Goal: Information Seeking & Learning: Learn about a topic

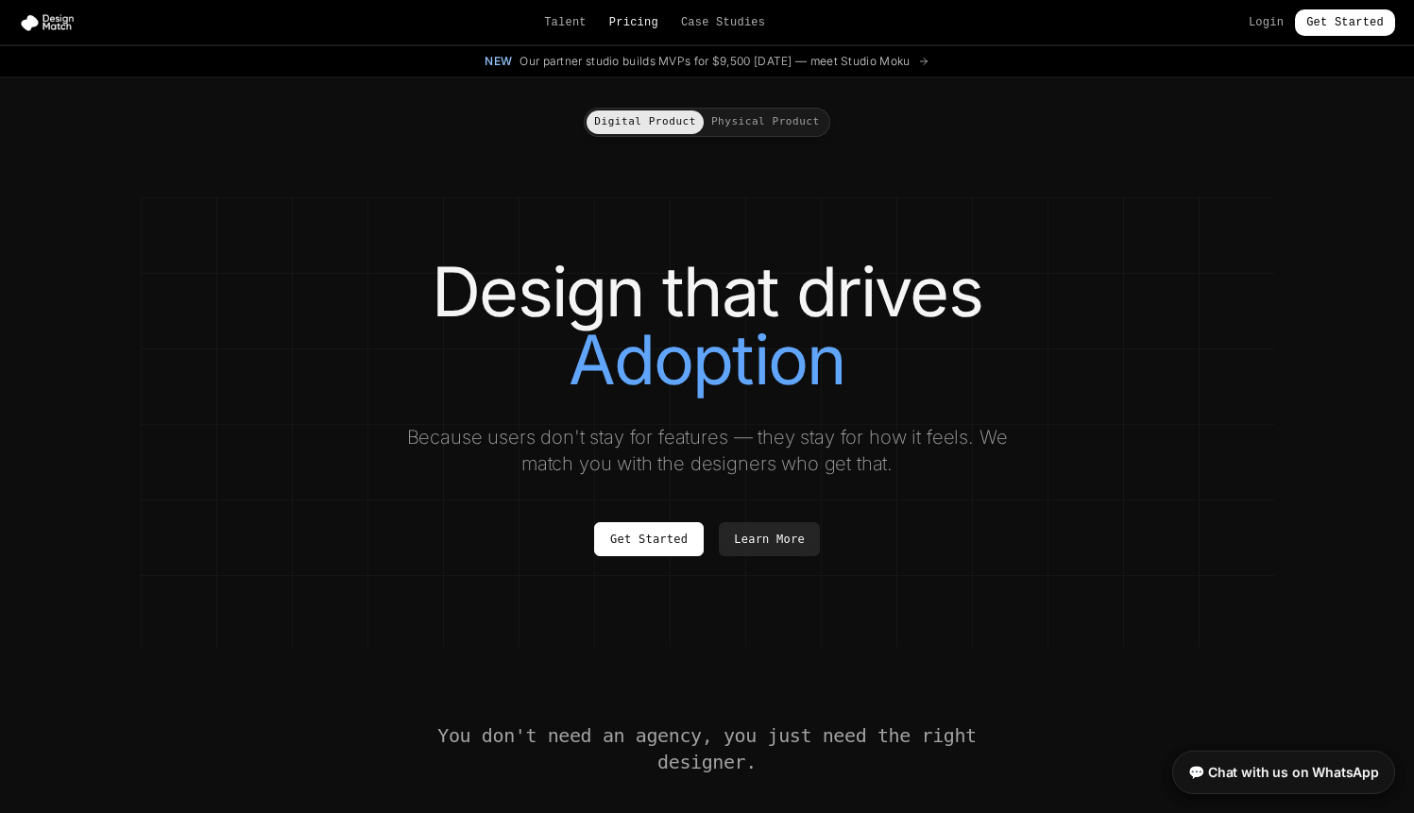
click at [630, 18] on link "Pricing" at bounding box center [633, 22] width 49 height 15
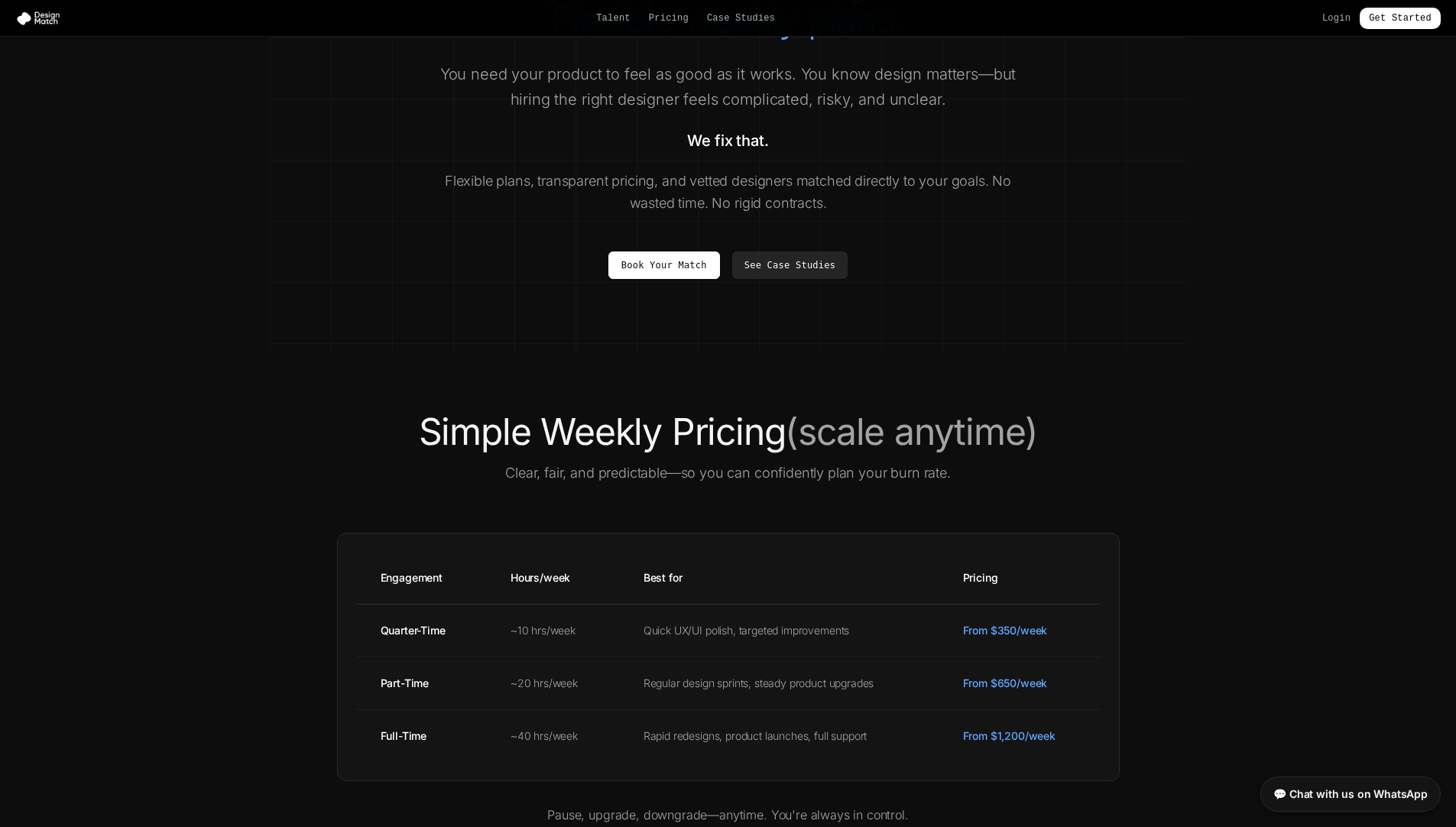
scroll to position [225, 0]
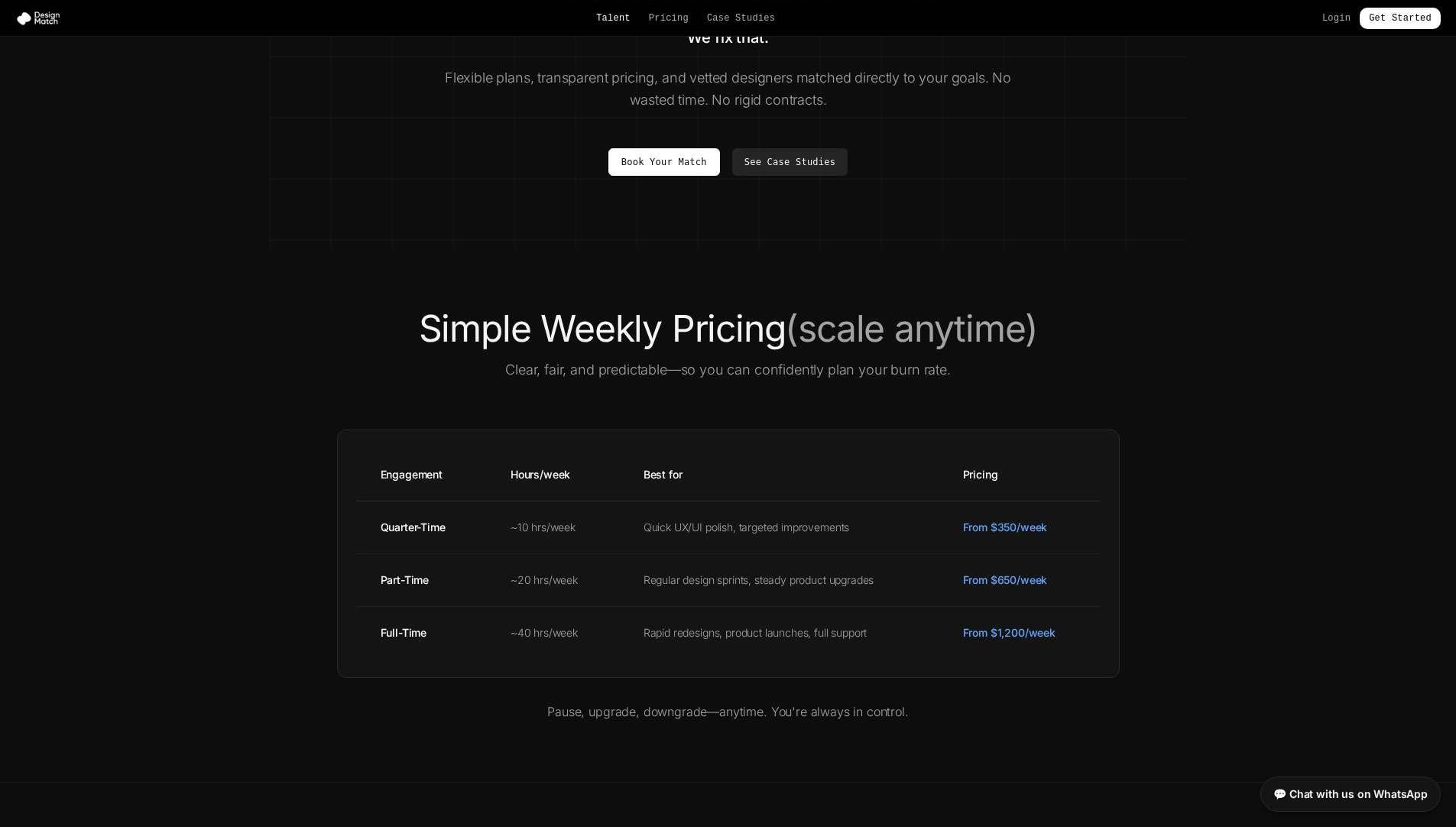
click at [613, 21] on link "Talent" at bounding box center [613, 18] width 34 height 12
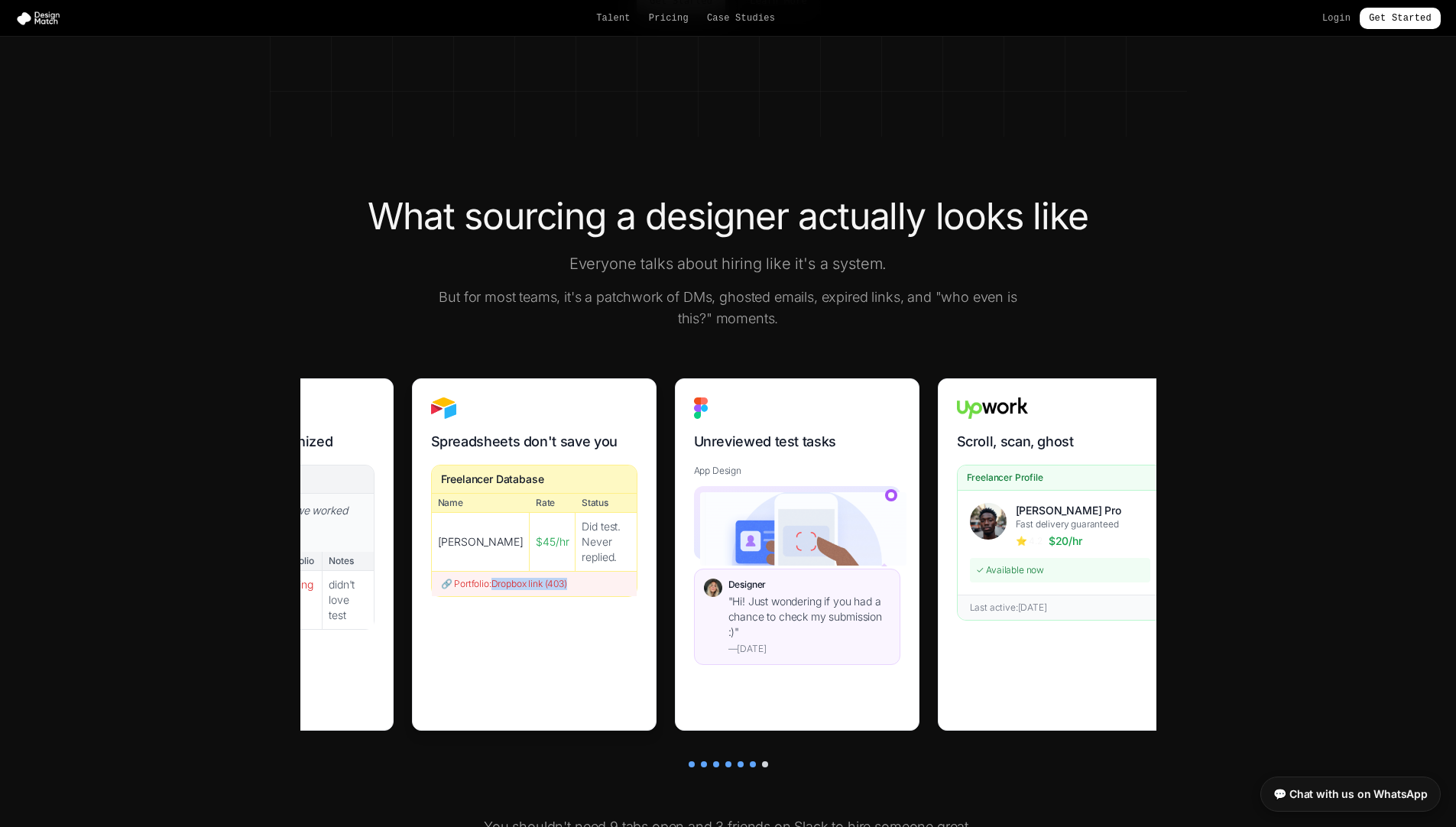
scroll to position [0, 966]
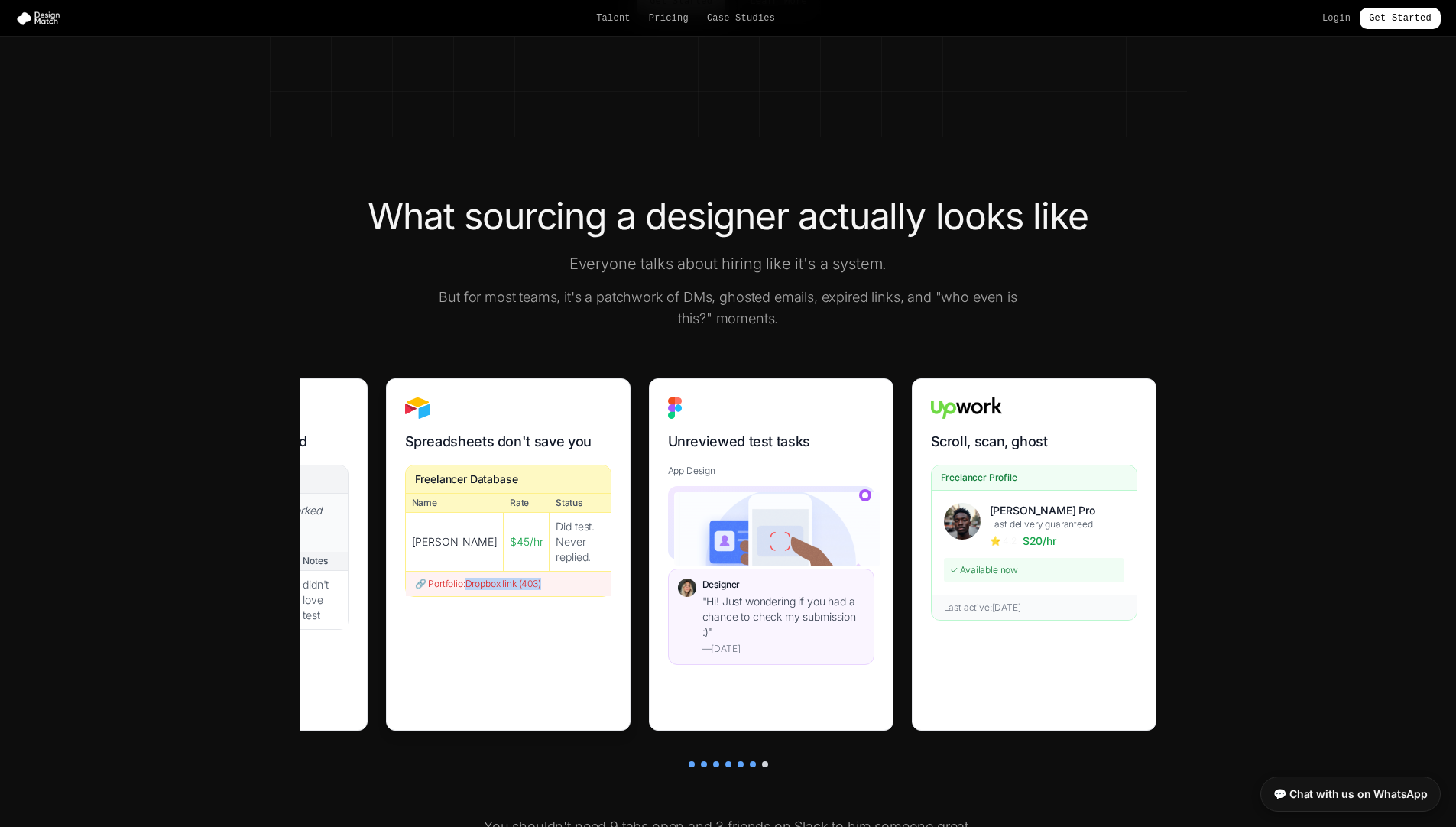
drag, startPoint x: 495, startPoint y: 566, endPoint x: 524, endPoint y: 667, distance: 105.1
click at [524, 657] on div "Spreadsheets don't save you Freelancer Database Name Rate Status [PERSON_NAME] …" at bounding box center [508, 553] width 244 height 352
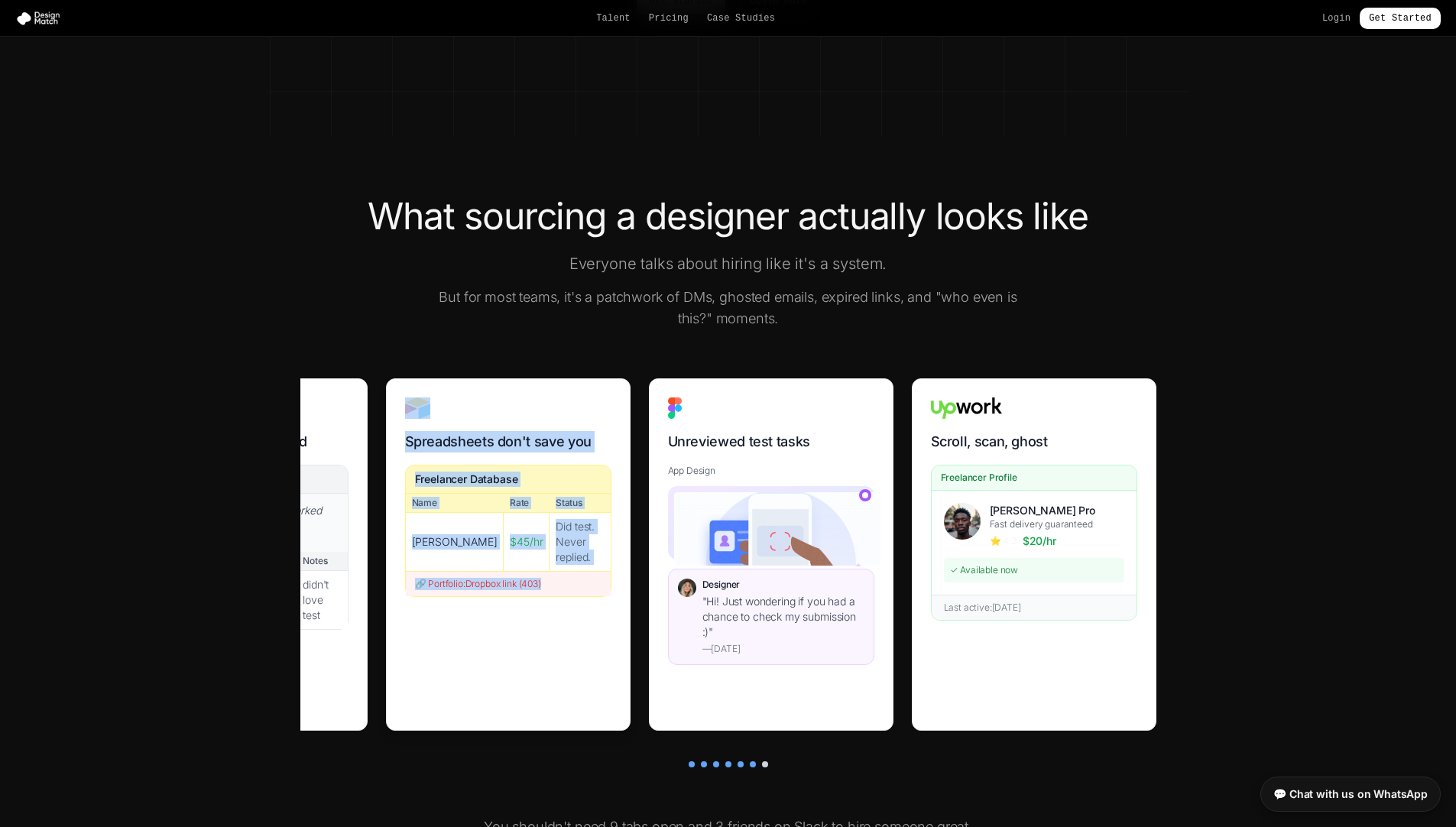
drag, startPoint x: 522, startPoint y: 727, endPoint x: 533, endPoint y: 392, distance: 335.2
click at [533, 392] on div "Spreadsheets don't save you Freelancer Database Name Rate Status [PERSON_NAME] …" at bounding box center [508, 553] width 244 height 352
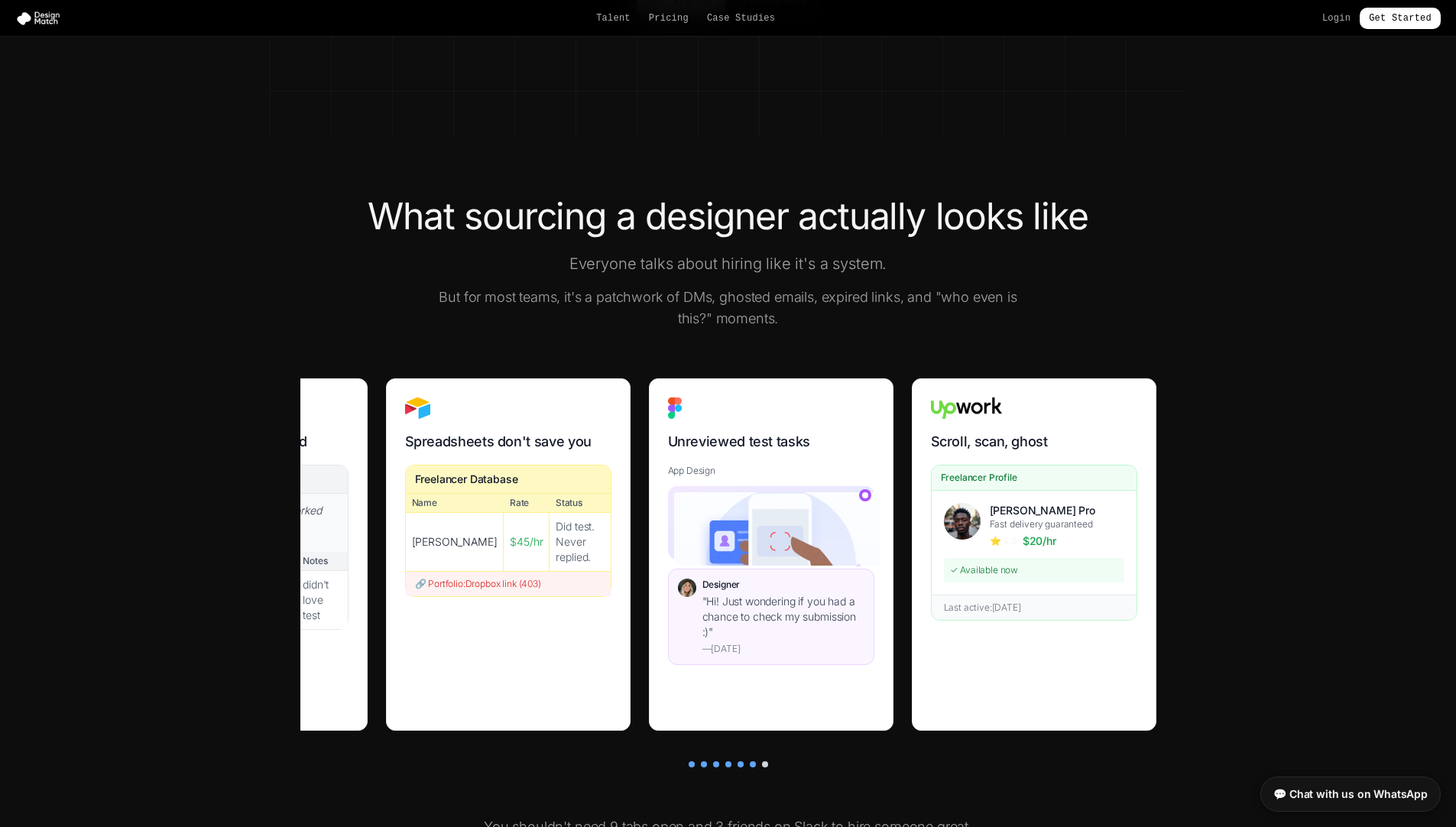
click at [684, 335] on div "What sourcing a designer actually looks like Everyone talks about hiring like i…" at bounding box center [728, 578] width 917 height 759
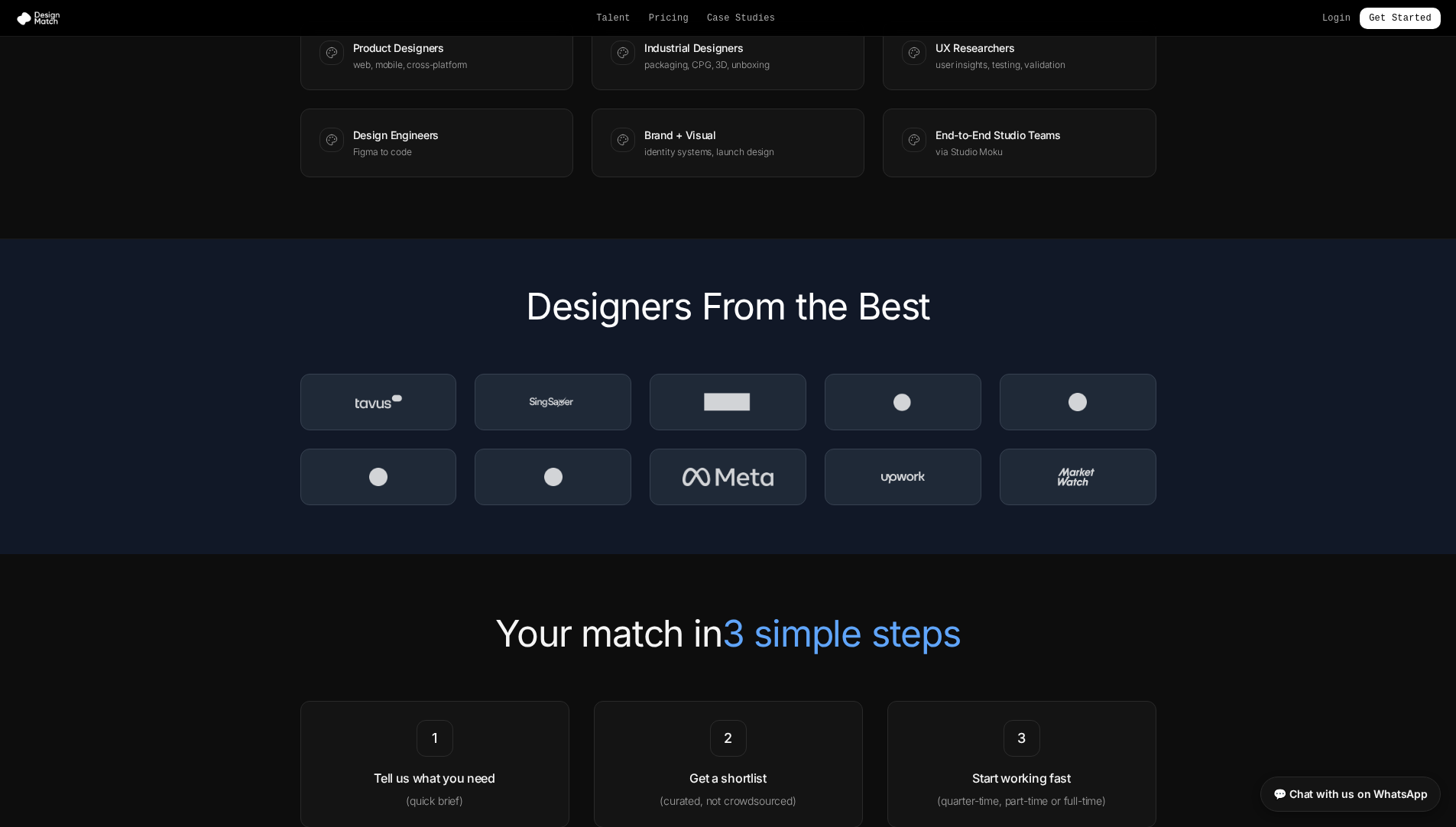
scroll to position [1975, 0]
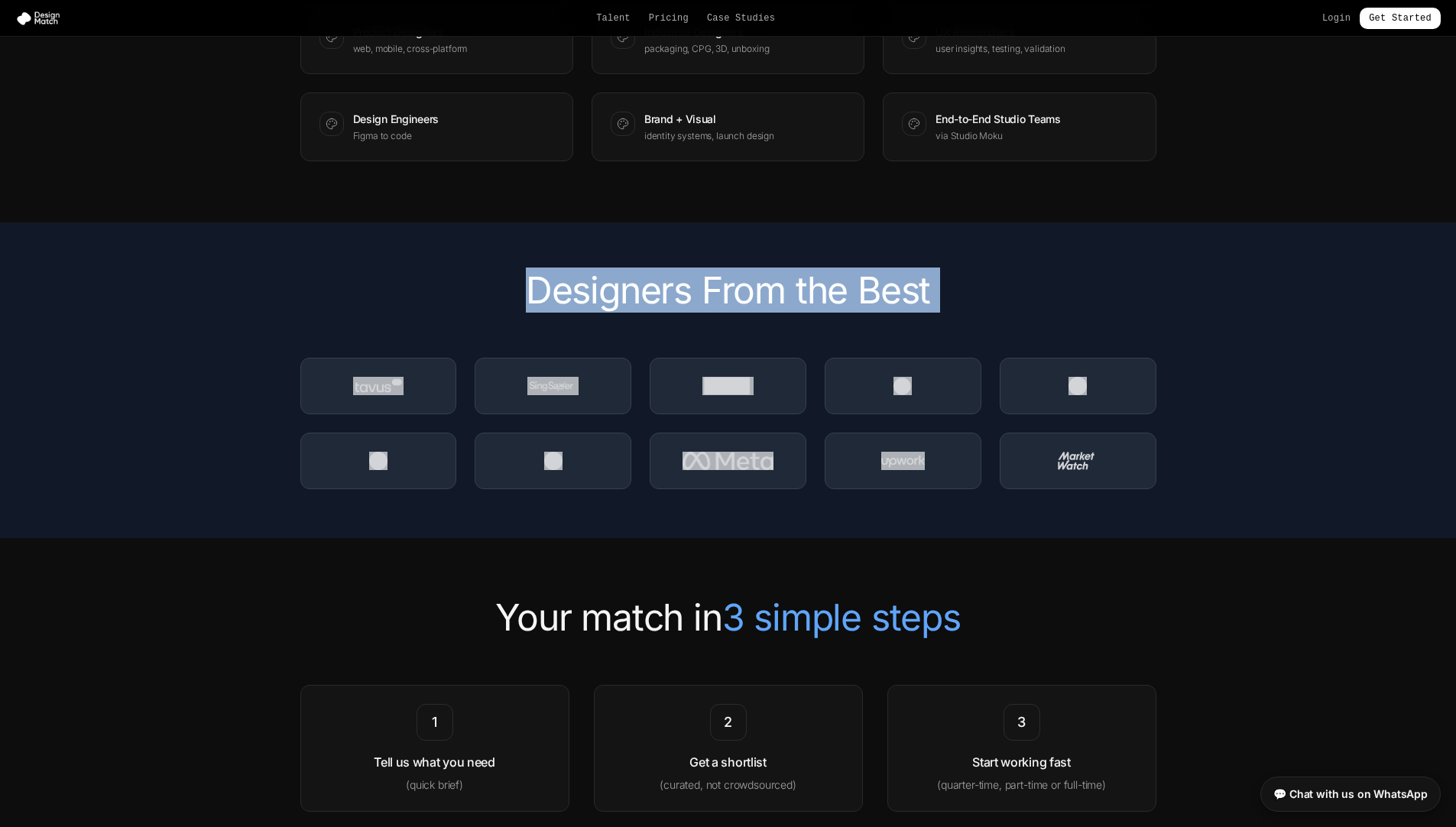
drag, startPoint x: 982, startPoint y: 545, endPoint x: 750, endPoint y: 275, distance: 356.0
click at [750, 275] on section "Designers From the Best" at bounding box center [728, 380] width 1456 height 315
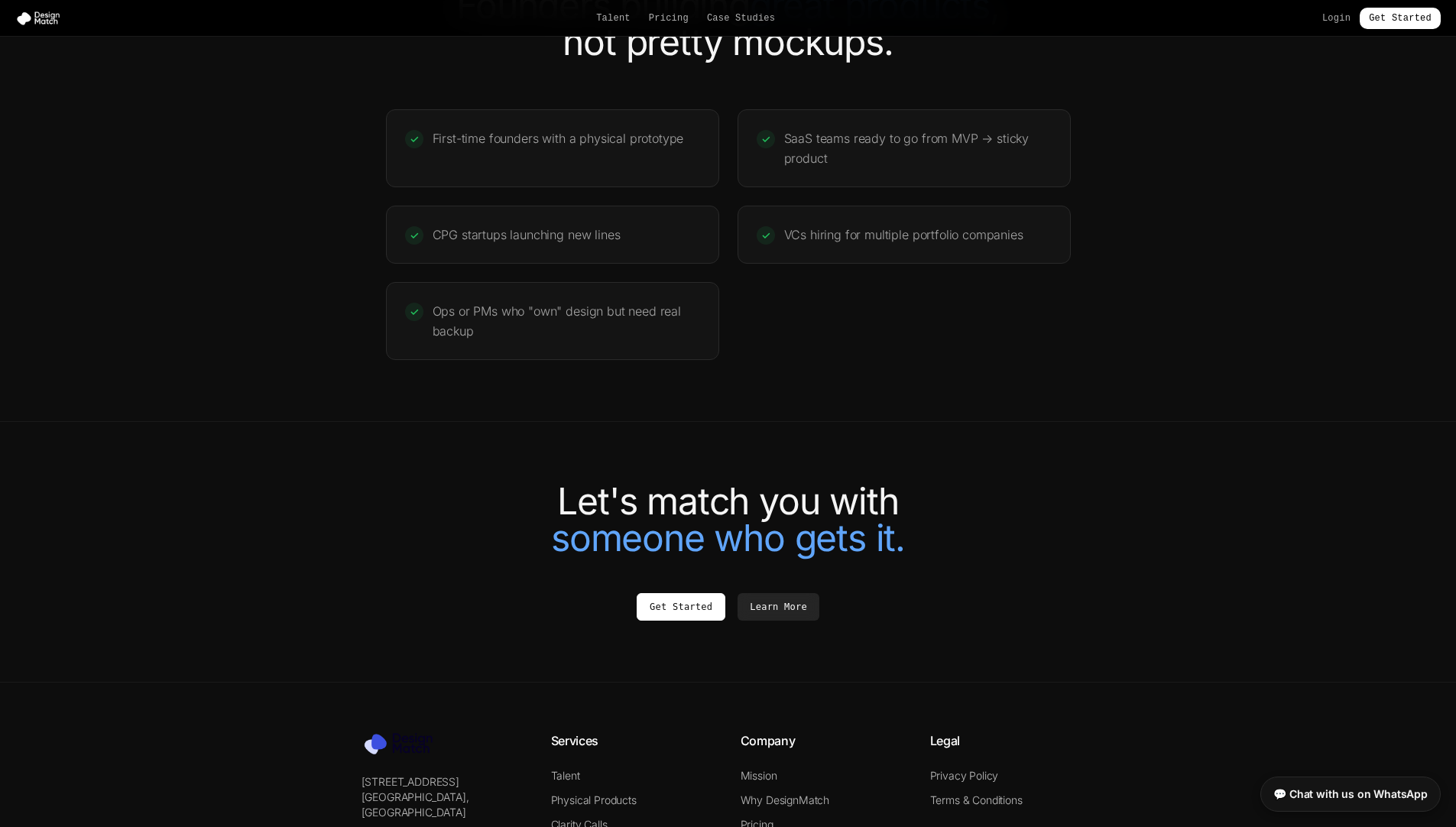
scroll to position [2933, 0]
